Goal: Information Seeking & Learning: Check status

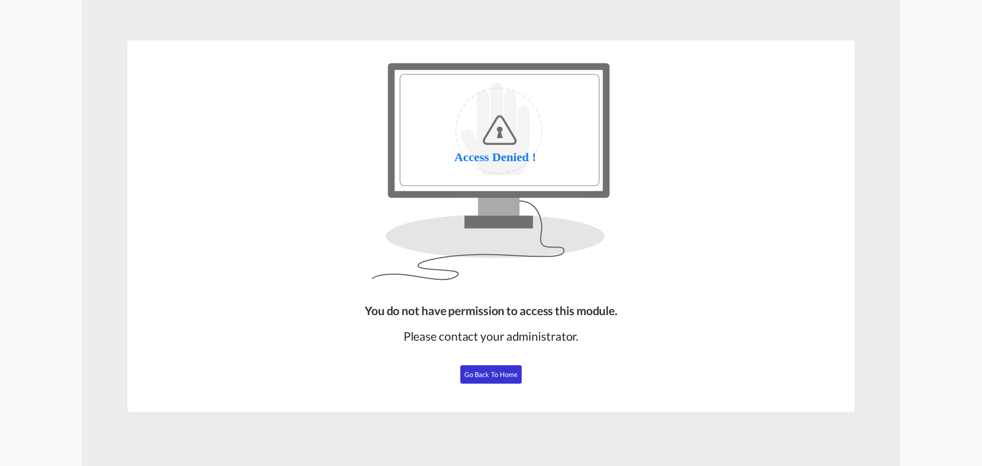
click at [456, 381] on div "You do not have permission to access this module. Please contact your administr…" at bounding box center [490, 353] width 261 height 110
click at [477, 376] on span "Go Back to Home" at bounding box center [491, 374] width 54 height 8
